Goal: Task Accomplishment & Management: Manage account settings

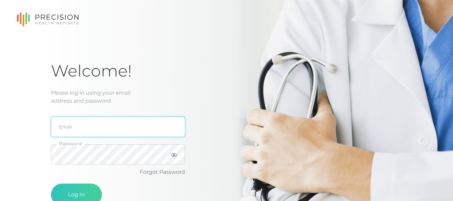
click at [110, 134] on input "email" at bounding box center [118, 127] width 134 height 20
type input "[PERSON_NAME][EMAIL_ADDRESS][DOMAIN_NAME]"
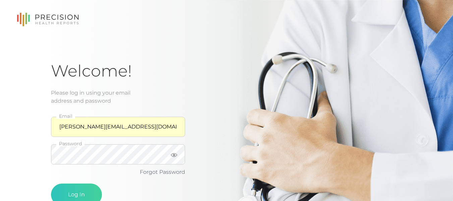
click at [159, 155] on span at bounding box center [158, 154] width 5 height 5
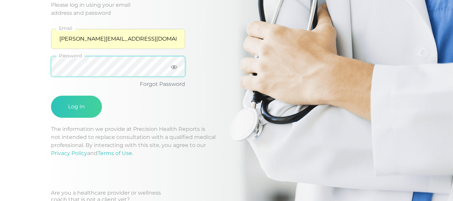
scroll to position [67, 0]
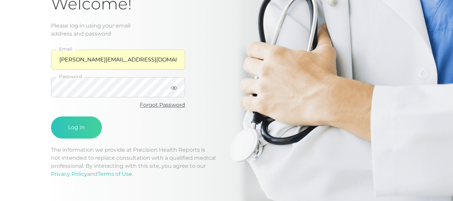
click at [167, 102] on link "Forgot Password" at bounding box center [162, 105] width 45 height 6
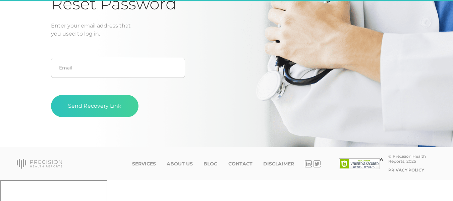
scroll to position [46, 0]
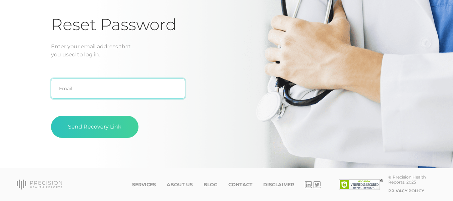
click at [120, 91] on input "text" at bounding box center [118, 88] width 134 height 20
type input "[PERSON_NAME][EMAIL_ADDRESS][DOMAIN_NAME]"
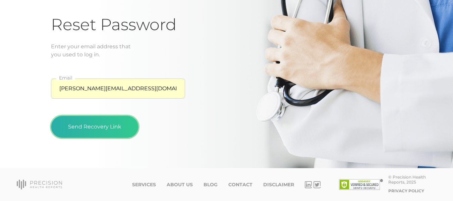
click at [109, 129] on button "Send Recovery Link" at bounding box center [95, 127] width 88 height 22
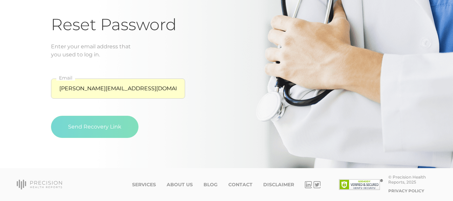
scroll to position [0, 0]
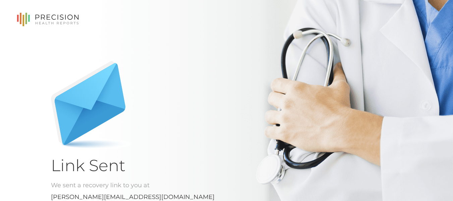
click at [204, 37] on nav at bounding box center [226, 19] width 453 height 39
